Goal: Transaction & Acquisition: Purchase product/service

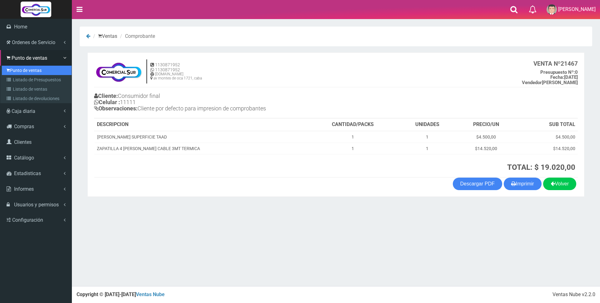
click at [26, 70] on link "Punto de ventas" at bounding box center [37, 70] width 70 height 9
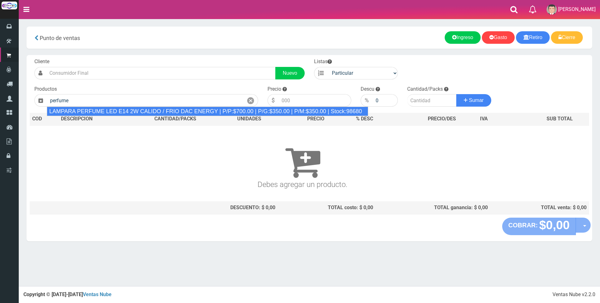
click at [156, 112] on div "LAMPARA PERFUME LED E14 2W CALIDO / FRIO DAC ENERGY | P/P:$700.00 | P/G:$350.00…" at bounding box center [207, 110] width 321 height 9
type input "LAMPARA PERFUME LED E14 2W CALIDO / FRIO DAC ENERGY | P/P:$700.00 | P/G:$350.00…"
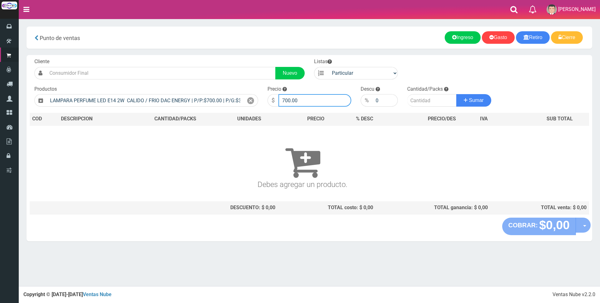
click at [312, 97] on input "700.00" at bounding box center [314, 100] width 73 height 12
type input "7"
type input "3000"
drag, startPoint x: 424, startPoint y: 100, endPoint x: 420, endPoint y: 100, distance: 4.1
click at [424, 100] on input "number" at bounding box center [431, 100] width 49 height 12
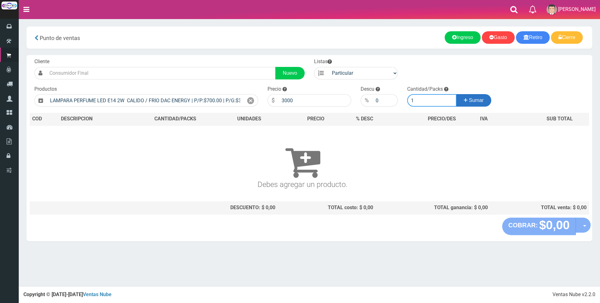
type input "1"
click at [472, 100] on span "Sumar" at bounding box center [476, 99] width 15 height 5
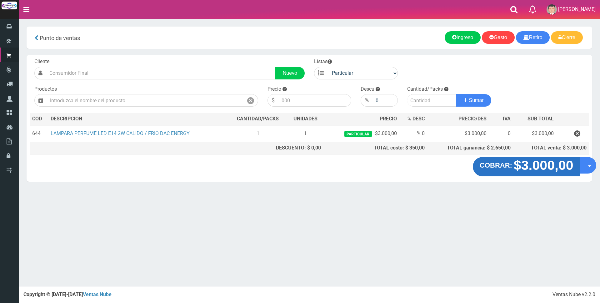
click at [525, 166] on strong "$3.000,00" at bounding box center [543, 165] width 60 height 15
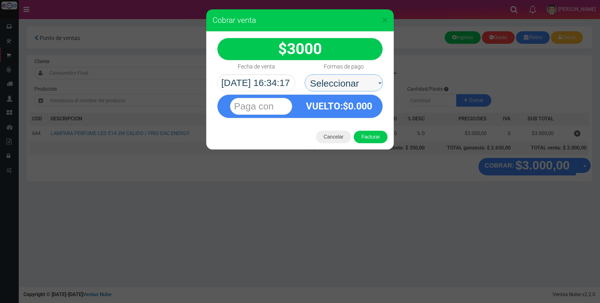
click at [329, 82] on select "Seleccionar Efectivo Tarjeta de Crédito Depósito Débito" at bounding box center [343, 82] width 78 height 17
select select "Efectivo"
click at [304, 74] on select "Seleccionar Efectivo Tarjeta de Crédito Depósito Débito" at bounding box center [343, 82] width 78 height 17
click at [278, 108] on input "text" at bounding box center [261, 106] width 62 height 17
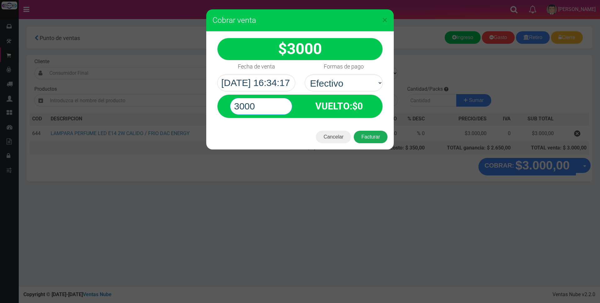
type input "3000"
click at [365, 139] on button "Facturar" at bounding box center [371, 137] width 34 height 12
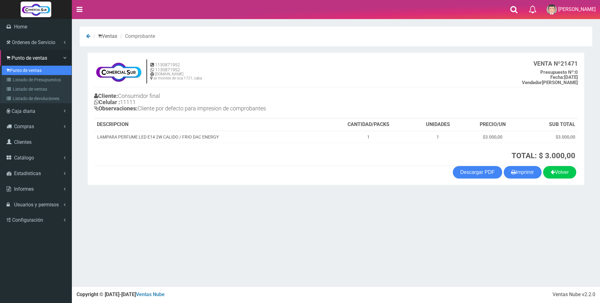
click at [22, 68] on link "Punto de ventas" at bounding box center [37, 70] width 70 height 9
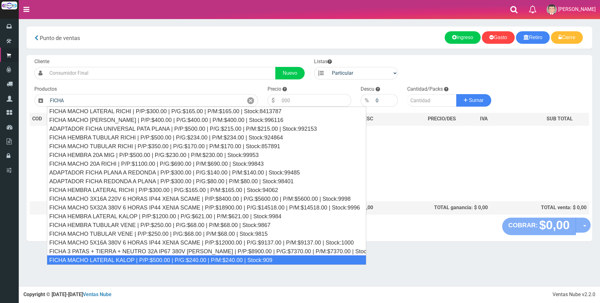
click at [140, 259] on div "FICHA MACHO LATERAL KALOP | P/P:$500.00 | P/G:$240.00 | P/M:$240.00 | Stock:909" at bounding box center [206, 259] width 319 height 9
type input "FICHA MACHO LATERAL KALOP | P/P:$500.00 | P/G:$240.00 | P/M:$240.00 | Stock:909"
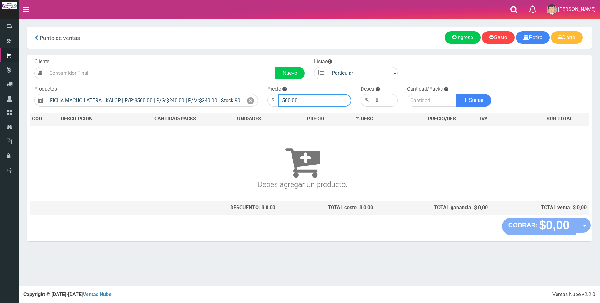
click at [306, 96] on input "500.00" at bounding box center [314, 100] width 73 height 12
type input "5"
type input "2500"
click at [422, 103] on input "number" at bounding box center [431, 100] width 49 height 12
type input "3"
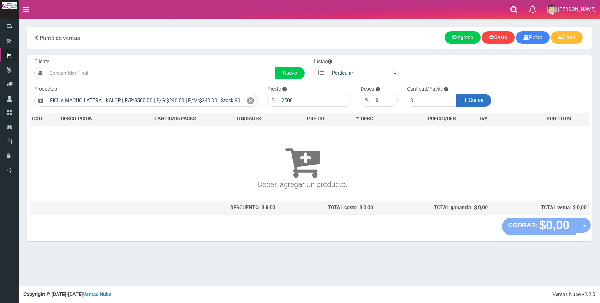
click at [477, 106] on button "Sumar" at bounding box center [473, 100] width 35 height 12
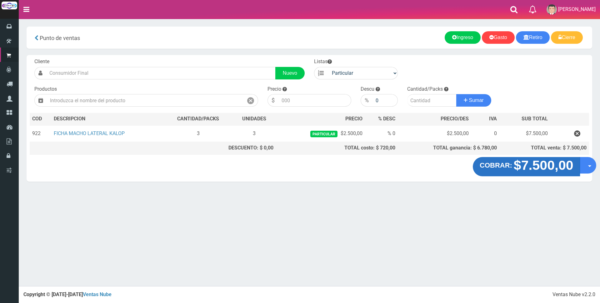
click at [530, 168] on strong "$7.500,00" at bounding box center [543, 165] width 60 height 15
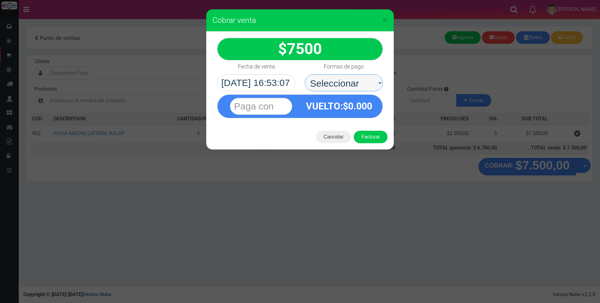
click at [356, 83] on select "Seleccionar Efectivo Tarjeta de Crédito Depósito Débito" at bounding box center [343, 82] width 78 height 17
select select "Efectivo"
click at [304, 74] on select "Seleccionar Efectivo Tarjeta de Crédito Depósito Débito" at bounding box center [343, 82] width 78 height 17
click at [286, 105] on input "text" at bounding box center [261, 106] width 62 height 17
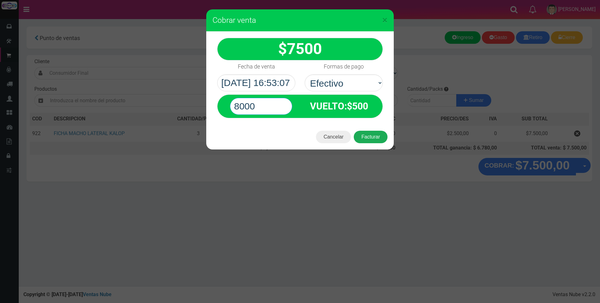
type input "8000"
click at [379, 136] on button "Facturar" at bounding box center [371, 137] width 34 height 12
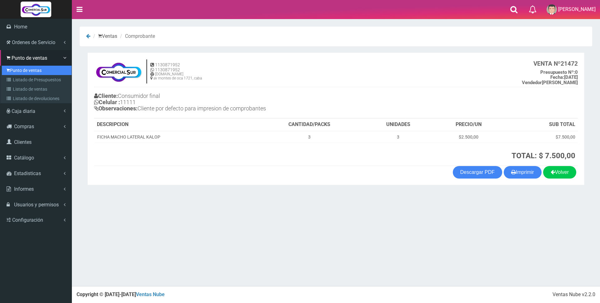
click at [17, 67] on link "Punto de ventas" at bounding box center [37, 70] width 70 height 9
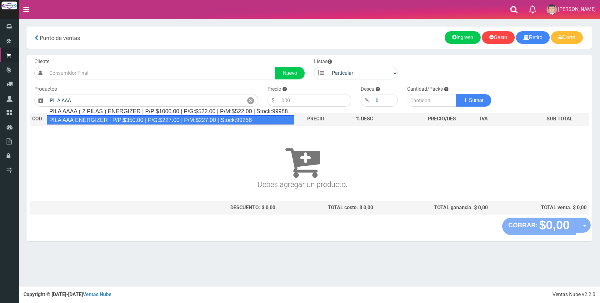
click at [93, 117] on div "PILA AAA ENERGIZER | P/P:$350.00 | P/G:$227.00 | P/M:$227.00 | Stock:99258" at bounding box center [170, 119] width 247 height 9
type input "PILA AAA ENERGIZER | P/P:$350.00 | P/G:$227.00 | P/M:$227.00 | Stock:99258"
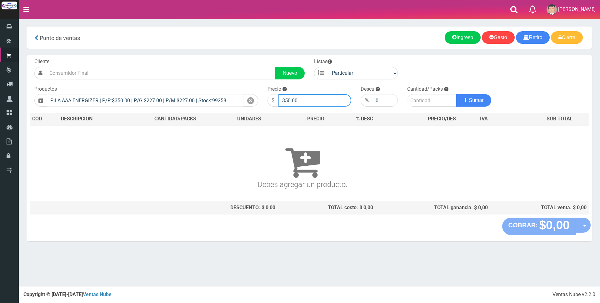
drag, startPoint x: 305, startPoint y: 101, endPoint x: 212, endPoint y: 94, distance: 93.3
click at [212, 58] on form "Cliente Nuevo Listas Particular Gremio Mayoristas" at bounding box center [309, 58] width 559 height 0
type input "1500"
type input "2"
click at [456, 94] on button "Sumar" at bounding box center [473, 100] width 35 height 12
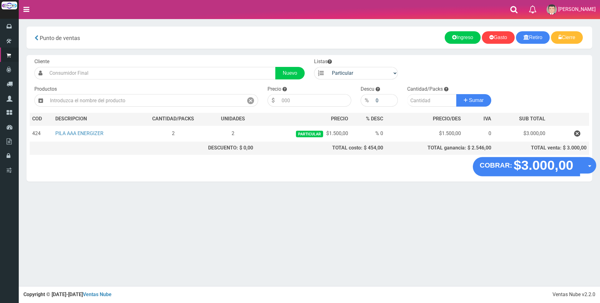
click at [540, 154] on th "TOTAL venta: $ 3.000,00" at bounding box center [540, 148] width 95 height 12
click at [537, 162] on strong "$3.000,00" at bounding box center [543, 165] width 60 height 15
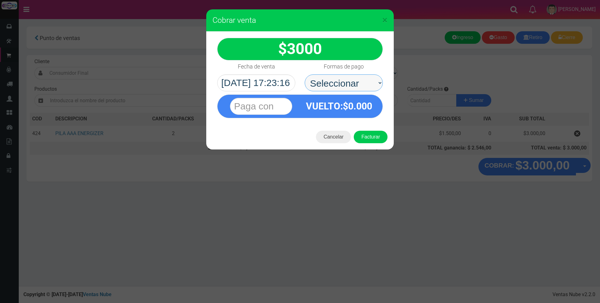
click at [339, 87] on select "Seleccionar Efectivo Tarjeta de Crédito Depósito Débito" at bounding box center [343, 82] width 78 height 17
select select "Efectivo"
click at [304, 74] on select "Seleccionar Efectivo Tarjeta de Crédito Depósito Débito" at bounding box center [343, 82] width 78 height 17
drag, startPoint x: 262, startPoint y: 105, endPoint x: 266, endPoint y: 107, distance: 4.5
click at [262, 105] on input "text" at bounding box center [261, 106] width 62 height 17
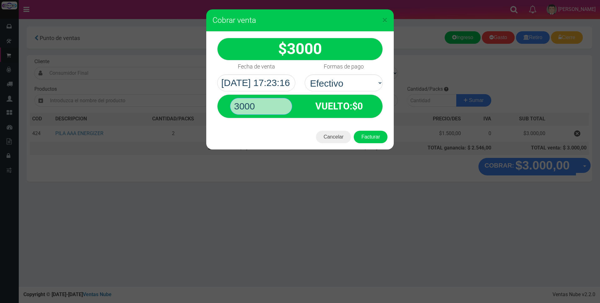
type input "3000"
click at [354, 131] on button "Facturar" at bounding box center [371, 137] width 34 height 12
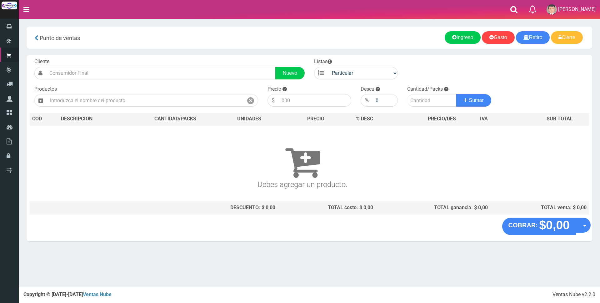
click at [463, 8] on nav "Toggle navigation 0 Eliminar Luciana Mensajes Mi Cuenta" at bounding box center [309, 9] width 581 height 19
click at [157, 95] on input "text" at bounding box center [145, 100] width 196 height 12
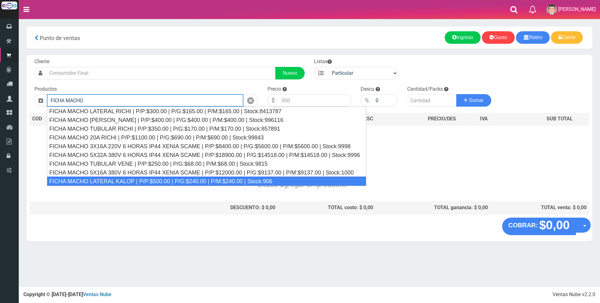
click at [153, 181] on div "FICHA MACHO LATERAL KALOP | P/P:$500.00 | P/G:$240.00 | P/M:$240.00 | Stock:906" at bounding box center [206, 180] width 319 height 9
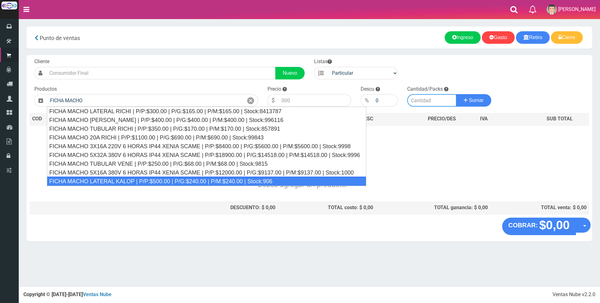
type input "FICHA MACHO LATERAL KALOP | P/P:$500.00 | P/G:$240.00 | P/M:$240.00 | Stock:906"
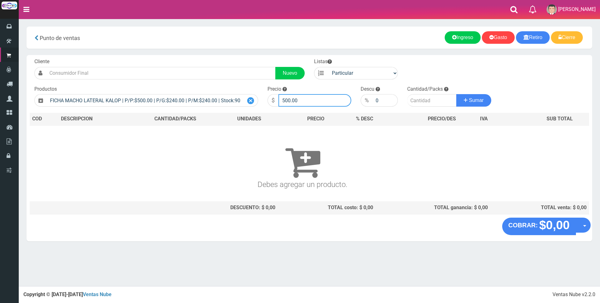
drag, startPoint x: 314, startPoint y: 101, endPoint x: 254, endPoint y: 97, distance: 60.1
click at [251, 58] on form "Cliente Nuevo Listas Particular Gremio Mayoristas" at bounding box center [309, 58] width 559 height 0
type input "2500"
type input "1"
click at [456, 94] on button "Sumar" at bounding box center [473, 100] width 35 height 12
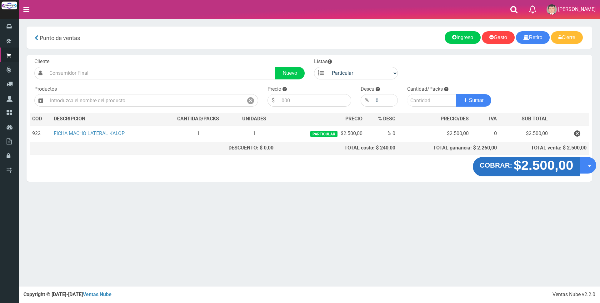
click at [534, 168] on strong "$2.500,00" at bounding box center [543, 165] width 60 height 15
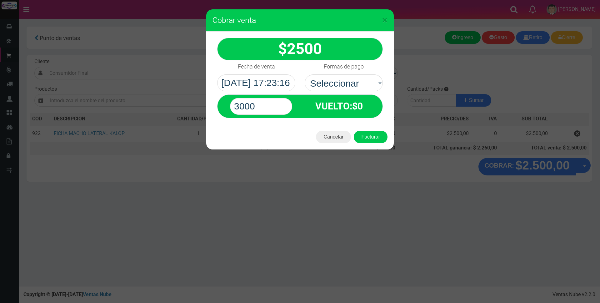
click at [349, 80] on select "Seleccionar Efectivo Tarjeta de Crédito Depósito Débito" at bounding box center [343, 82] width 78 height 17
select select "Efectivo"
click at [304, 74] on select "Seleccionar Efectivo Tarjeta de Crédito Depósito Débito" at bounding box center [343, 82] width 78 height 17
drag, startPoint x: 271, startPoint y: 100, endPoint x: 172, endPoint y: 100, distance: 99.0
click at [172, 100] on div "× Cobrar venta 2500" at bounding box center [300, 151] width 600 height 303
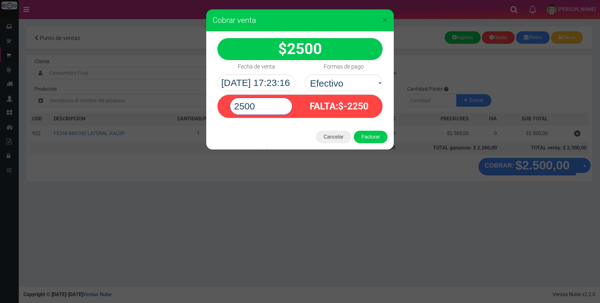
type input "2500"
click at [354, 131] on button "Facturar" at bounding box center [371, 137] width 34 height 12
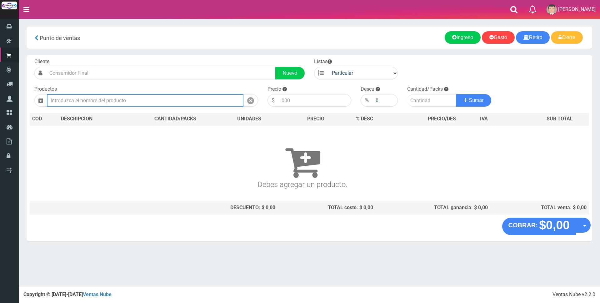
click at [144, 100] on input "text" at bounding box center [145, 100] width 196 height 12
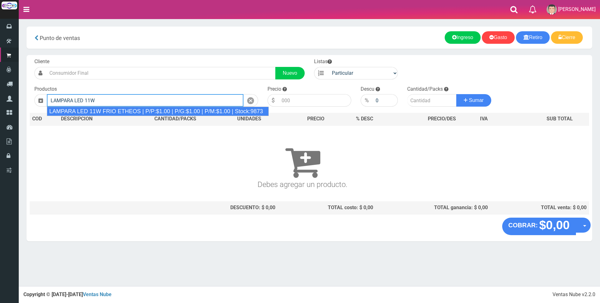
click at [140, 112] on div "LAMPARA LED 11W FRIO ETHEOS | P/P:$1.00 | P/G:$1.00 | P/M:$1.00 | Stock:9873" at bounding box center [158, 110] width 222 height 9
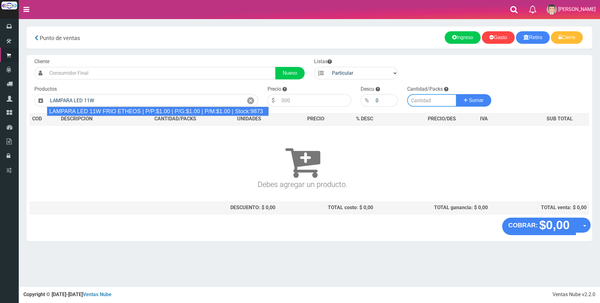
type input "LAMPARA LED 11W FRIO ETHEOS | P/P:$1.00 | P/G:$1.00 | P/M:$1.00 | Stock:9873"
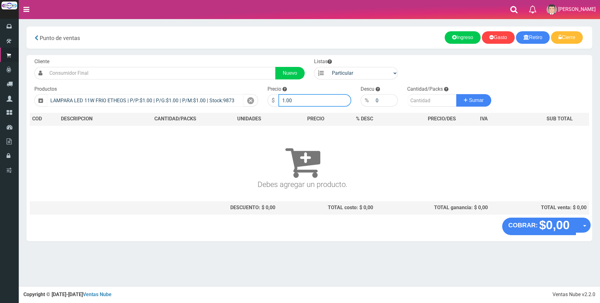
drag, startPoint x: 300, startPoint y: 103, endPoint x: 216, endPoint y: 96, distance: 84.9
click at [215, 58] on form "Cliente Nuevo Listas Particular Gremio Mayoristas" at bounding box center [309, 58] width 559 height 0
type input "2300"
type input "3"
click at [456, 94] on button "Sumar" at bounding box center [473, 100] width 35 height 12
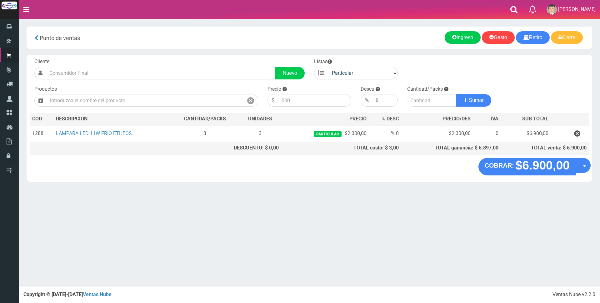
click at [552, 94] on div "Cliente Nuevo Listas Particular Gremio Mayoristas Productos 0" at bounding box center [309, 106] width 565 height 103
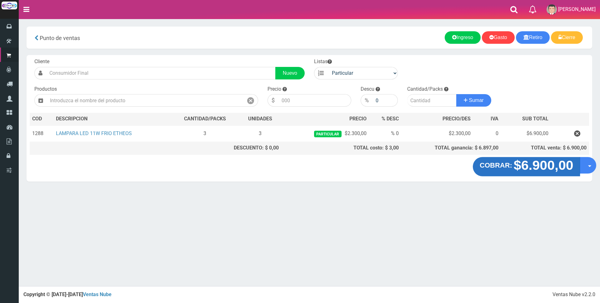
click at [541, 162] on strong "$6.900,00" at bounding box center [543, 165] width 60 height 15
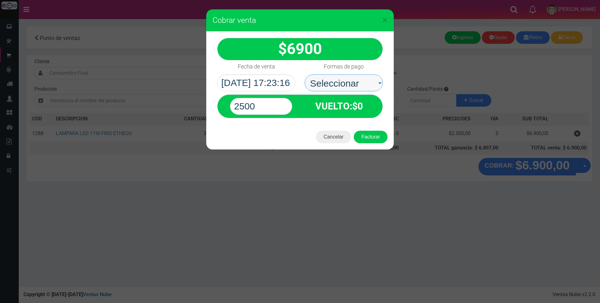
click at [356, 82] on select "Seleccionar Efectivo Tarjeta de Crédito Depósito Débito" at bounding box center [343, 82] width 78 height 17
select select "Tarjeta de Crédito"
click at [304, 74] on select "Seleccionar Efectivo Tarjeta de Crédito Depósito Débito" at bounding box center [343, 82] width 78 height 17
drag, startPoint x: 275, startPoint y: 106, endPoint x: 184, endPoint y: 109, distance: 91.2
click at [183, 109] on div "× Cobrar venta 6900" at bounding box center [300, 151] width 600 height 303
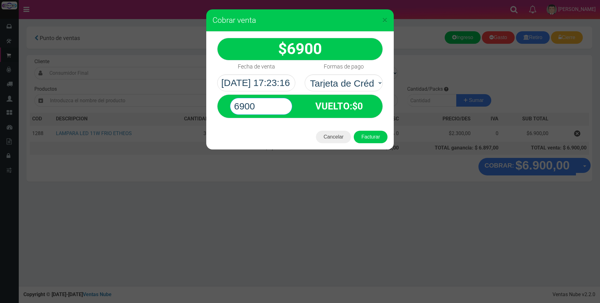
type input "6900"
click at [354, 131] on button "Facturar" at bounding box center [371, 137] width 34 height 12
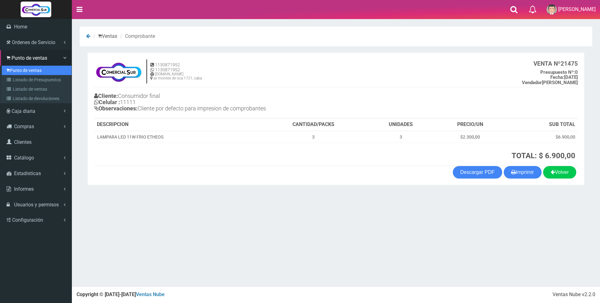
click at [25, 69] on link "Punto de ventas" at bounding box center [37, 70] width 70 height 9
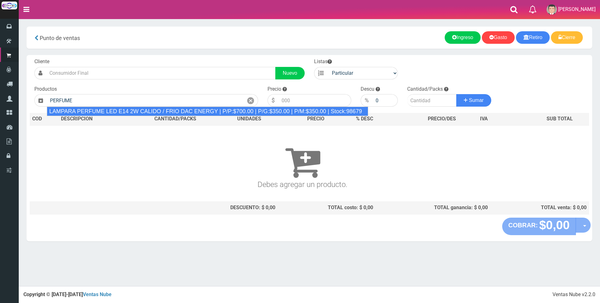
click at [136, 110] on div "LAMPARA PERFUME LED E14 2W CALIDO / FRIO DAC ENERGY | P/P:$700.00 | P/G:$350.00…" at bounding box center [207, 110] width 321 height 9
type input "LAMPARA PERFUME LED E14 2W CALIDO / FRIO DAC ENERGY | P/P:$700.00 | P/G:$350.00…"
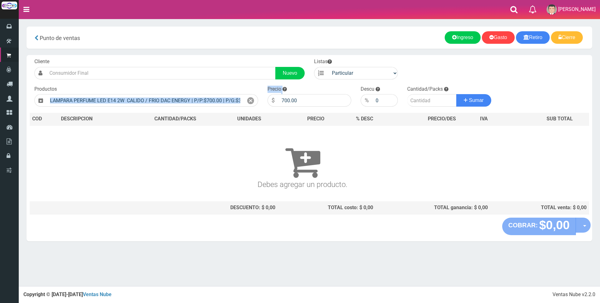
drag, startPoint x: 304, startPoint y: 93, endPoint x: 248, endPoint y: 92, distance: 56.2
click at [248, 58] on form "Cliente Nuevo Listas Particular Gremio Mayoristas" at bounding box center [309, 58] width 559 height 0
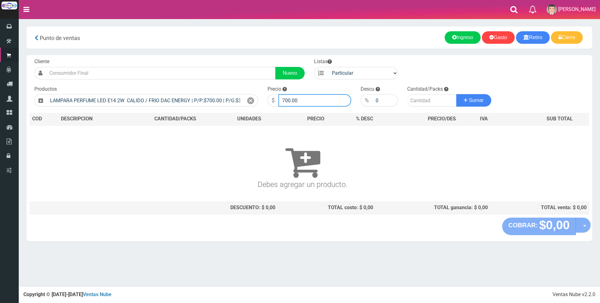
drag, startPoint x: 317, startPoint y: 101, endPoint x: 208, endPoint y: 82, distance: 109.9
click at [208, 82] on div "Cliente Nuevo Listas Particular Gremio Mayoristas Productos 0" at bounding box center [309, 136] width 565 height 162
type input "3000"
type input "1"
click at [456, 94] on button "Sumar" at bounding box center [473, 100] width 35 height 12
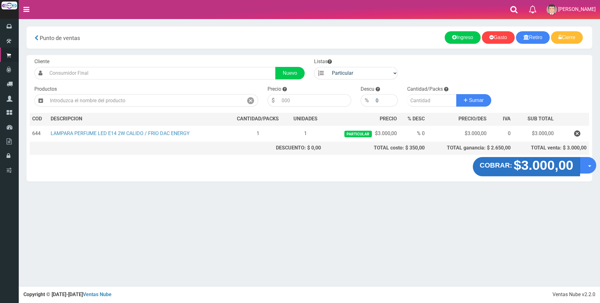
click at [520, 166] on strong "$3.000,00" at bounding box center [543, 165] width 60 height 15
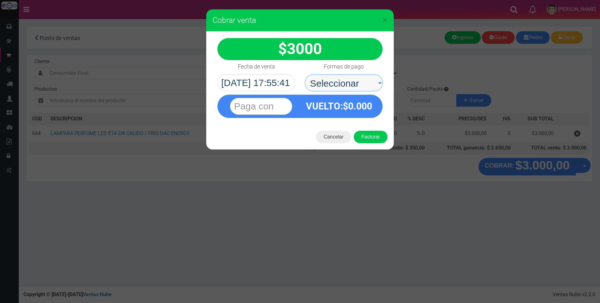
click at [348, 77] on select "Seleccionar Efectivo Tarjeta de Crédito Depósito Débito" at bounding box center [343, 82] width 78 height 17
select select "Efectivo"
click at [304, 74] on select "Seleccionar Efectivo Tarjeta de Crédito Depósito Débito" at bounding box center [343, 82] width 78 height 17
click at [273, 101] on input "text" at bounding box center [261, 106] width 62 height 17
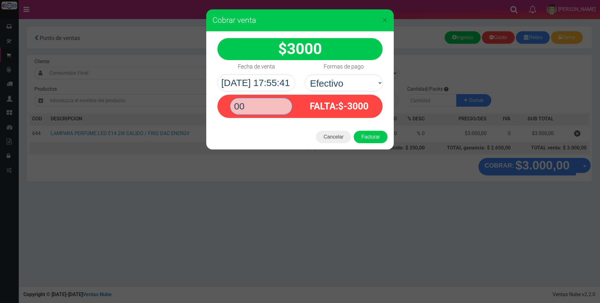
type input "0"
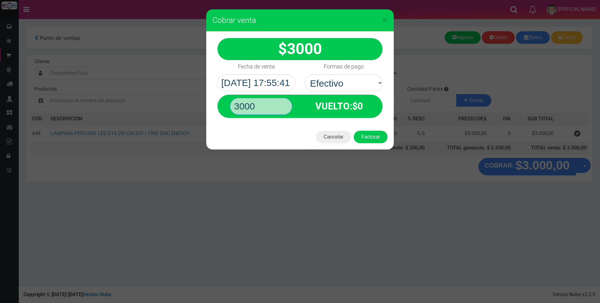
type input "3000"
click at [354, 131] on button "Facturar" at bounding box center [371, 137] width 34 height 12
